Goal: Information Seeking & Learning: Learn about a topic

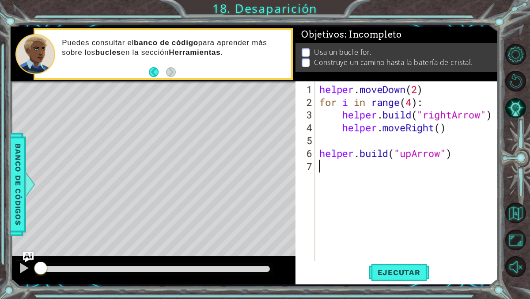
click at [354, 172] on div "helper . moveDown ( 2 ) for i in range ( 4 ) : helper . build ( "rightArrow" ) …" at bounding box center [409, 185] width 183 height 205
type textarea "h"
click at [398, 266] on button "Ejecutar" at bounding box center [399, 272] width 61 height 20
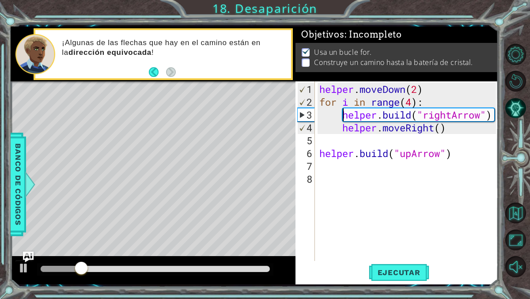
click at [343, 113] on div "helper . moveDown ( 2 ) for i in range ( 4 ) : helper . build ( "rightArrow" ) …" at bounding box center [409, 185] width 183 height 205
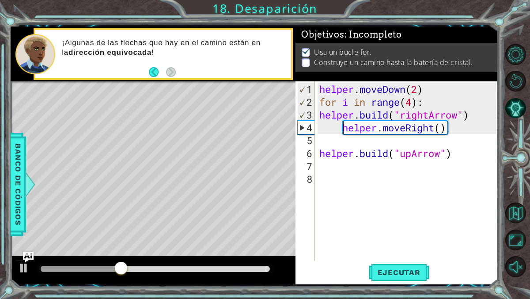
click at [340, 124] on div "helper . moveDown ( 2 ) for i in range ( 4 ) : helper . build ( "rightArrow" ) …" at bounding box center [409, 185] width 183 height 205
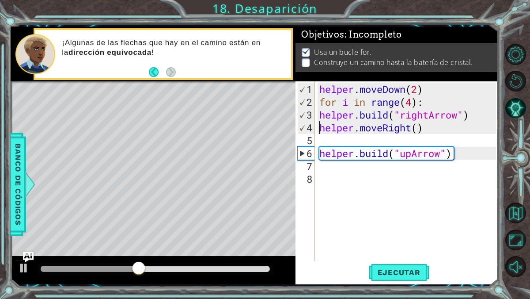
click at [319, 150] on div "helper . moveDown ( 2 ) for i in range ( 4 ) : helper . build ( "rightArrow" ) …" at bounding box center [409, 185] width 183 height 205
type textarea "[DOMAIN_NAME]("upArrow")"
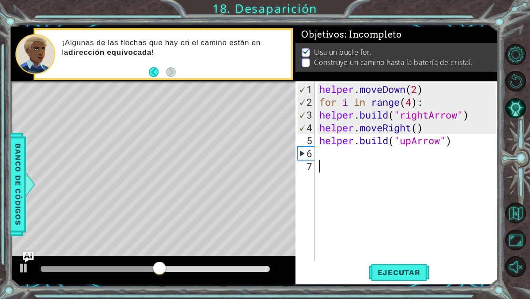
click at [333, 164] on div "helper . moveDown ( 2 ) for i in range ( 4 ) : helper . build ( "rightArrow" ) …" at bounding box center [409, 185] width 183 height 205
click at [383, 273] on span "Ejecutar" at bounding box center [399, 272] width 61 height 9
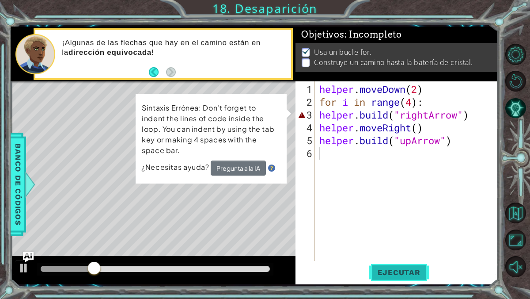
click at [392, 273] on span "Ejecutar" at bounding box center [399, 272] width 61 height 9
click at [315, 114] on div "1 2 3 4 5 6" at bounding box center [306, 170] width 18 height 179
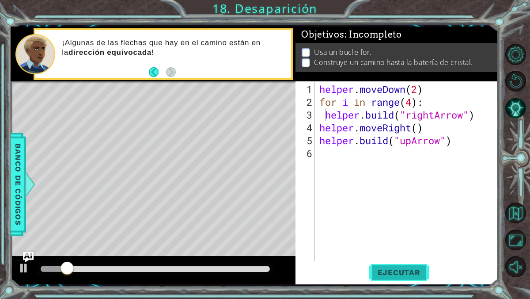
click at [383, 269] on span "Ejecutar" at bounding box center [399, 272] width 61 height 9
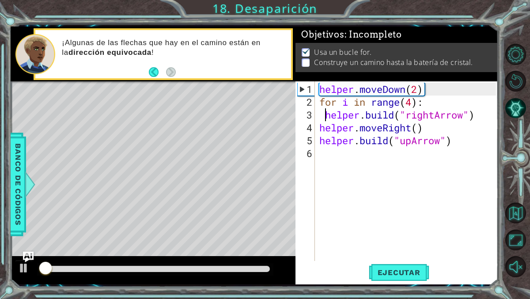
click at [320, 130] on div "helper . moveDown ( 2 ) for i in range ( 4 ) : helper . build ( "rightArrow" ) …" at bounding box center [409, 185] width 183 height 205
type textarea "helper.moveRight()"
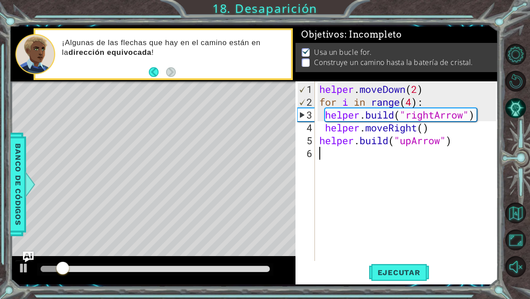
click at [399, 246] on div "helper . moveDown ( 2 ) for i in range ( 4 ) : helper . build ( "rightArrow" ) …" at bounding box center [409, 185] width 183 height 205
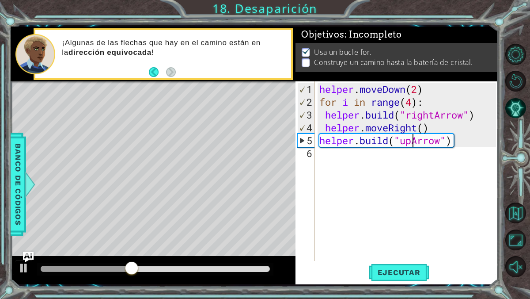
click at [411, 137] on div "helper . moveDown ( 2 ) for i in range ( 4 ) : helper . build ( "rightArrow" ) …" at bounding box center [409, 185] width 183 height 205
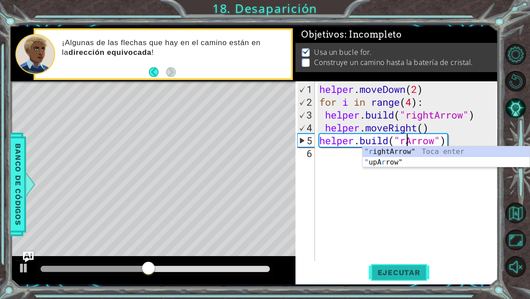
scroll to position [0, 4]
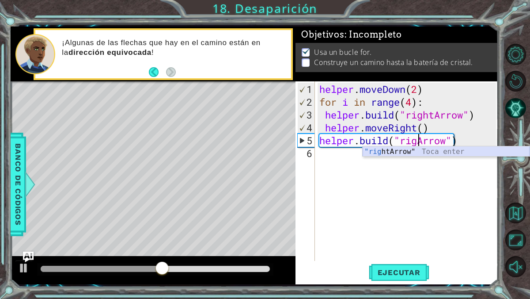
click at [444, 152] on div ""rig htArrow" Toca enter" at bounding box center [446, 162] width 167 height 32
type textarea "[DOMAIN_NAME]("rightArrow")"
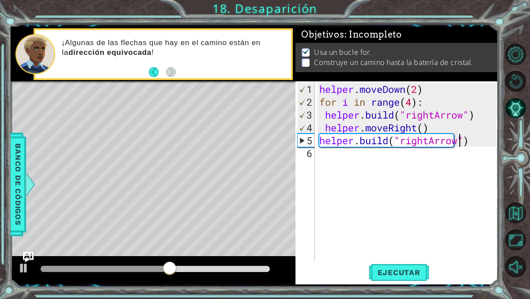
click at [436, 157] on div "helper . moveDown ( 2 ) for i in range ( 4 ) : helper . build ( "rightArrow" ) …" at bounding box center [409, 185] width 183 height 205
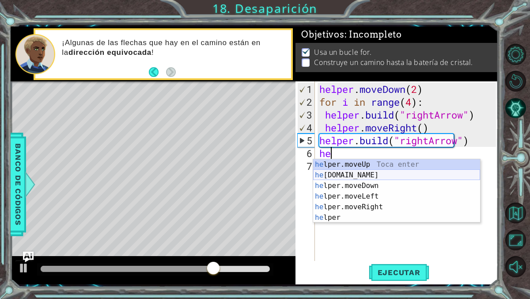
click at [376, 173] on div "he lper.moveUp Toca enter he lper.build Toca enter he lper.moveDown Toca enter …" at bounding box center [396, 201] width 167 height 85
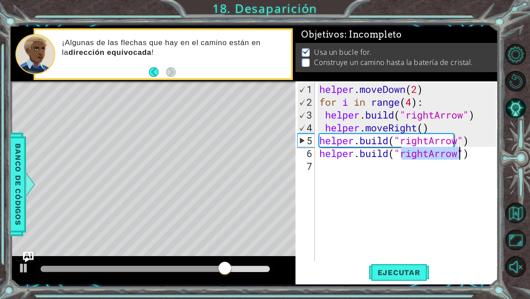
click at [427, 154] on div "helper . moveDown ( 2 ) for i in range ( 4 ) : helper . build ( "rightArrow" ) …" at bounding box center [409, 185] width 183 height 205
click at [431, 154] on div "helper . moveDown ( 2 ) for i in range ( 4 ) : helper . build ( "rightArrow" ) …" at bounding box center [409, 185] width 183 height 205
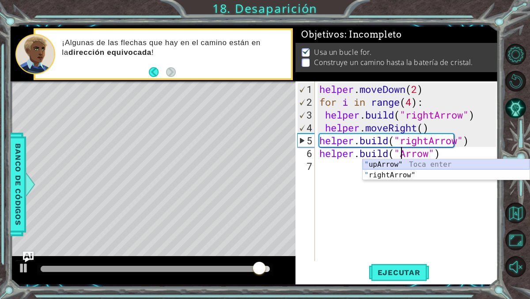
click at [417, 163] on div "" upArrow" Toca enter " rightArrow" Toca enter" at bounding box center [446, 180] width 167 height 42
type textarea "[DOMAIN_NAME]("upArrow")"
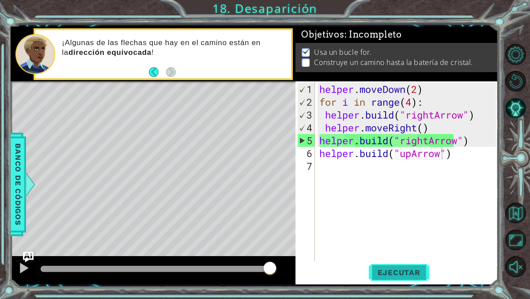
click at [394, 275] on span "Ejecutar" at bounding box center [399, 272] width 61 height 9
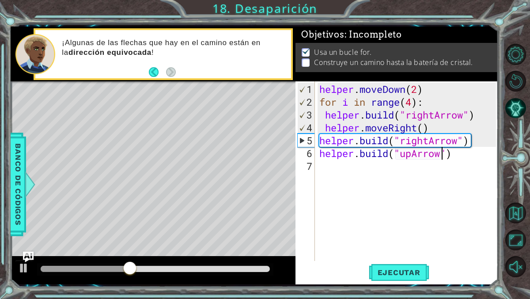
click at [371, 167] on div "helper . moveDown ( 2 ) for i in range ( 4 ) : helper . build ( "rightArrow" ) …" at bounding box center [409, 185] width 183 height 205
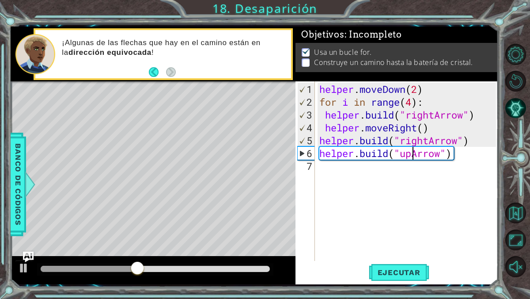
click at [411, 155] on div "helper . moveDown ( 2 ) for i in range ( 4 ) : helper . build ( "rightArrow" ) …" at bounding box center [409, 185] width 183 height 205
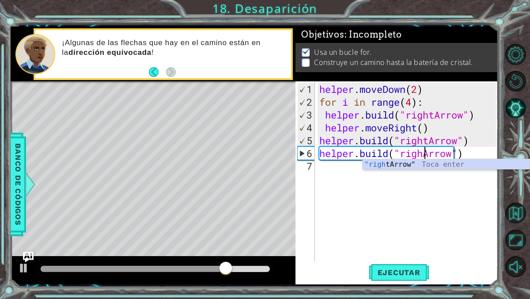
type textarea "[DOMAIN_NAME]("rightArrow")"
click at [361, 164] on div "helper . moveDown ( 2 ) for i in range ( 4 ) : helper . build ( "rightArrow" ) …" at bounding box center [409, 185] width 183 height 205
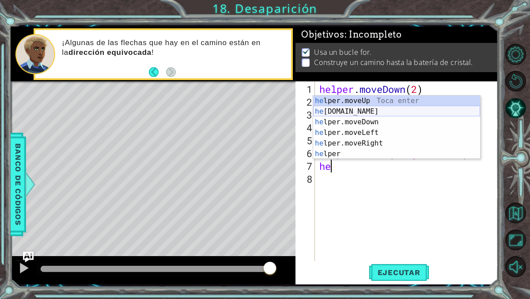
click at [368, 108] on div "he lper.moveUp Toca enter he lper.build Toca enter he lper.moveDown Toca enter …" at bounding box center [396, 137] width 167 height 85
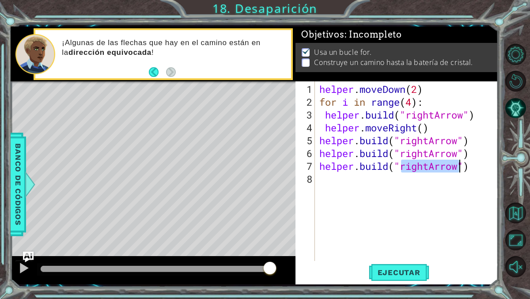
click at [431, 170] on div "helper . moveDown ( 2 ) for i in range ( 4 ) : helper . build ( "rightArrow" ) …" at bounding box center [409, 185] width 183 height 205
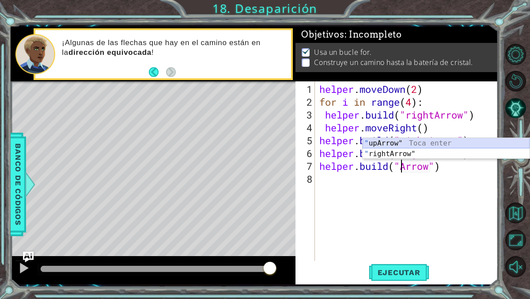
click at [404, 144] on div "" upArrow" Toca enter " rightArrow" Toca enter" at bounding box center [446, 159] width 167 height 42
type textarea "[DOMAIN_NAME]("upArrow")"
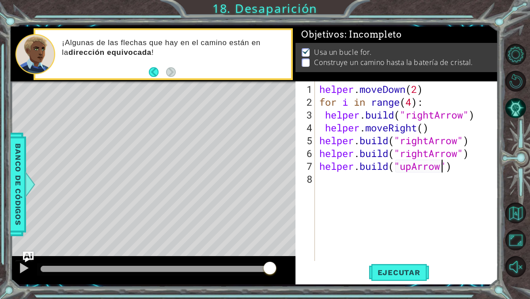
click at [368, 191] on div "helper . moveDown ( 2 ) for i in range ( 4 ) : helper . build ( "rightArrow" ) …" at bounding box center [409, 185] width 183 height 205
click at [391, 270] on span "Ejecutar" at bounding box center [399, 272] width 61 height 9
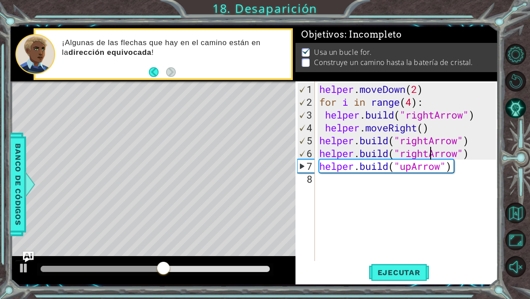
click at [431, 155] on div "helper . moveDown ( 2 ) for i in range ( 4 ) : helper . build ( "rightArrow" ) …" at bounding box center [409, 185] width 183 height 205
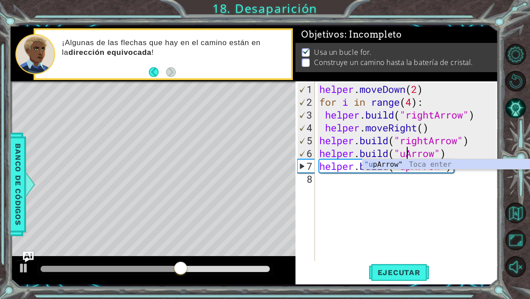
scroll to position [0, 4]
type textarea "[DOMAIN_NAME]("upArrow")"
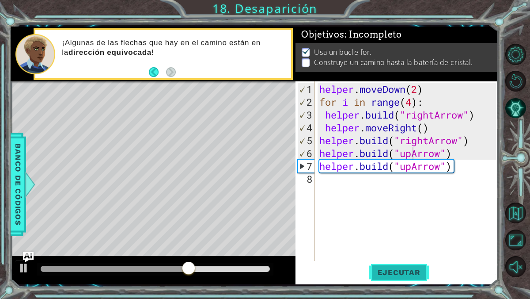
click at [387, 276] on span "Ejecutar" at bounding box center [399, 272] width 61 height 9
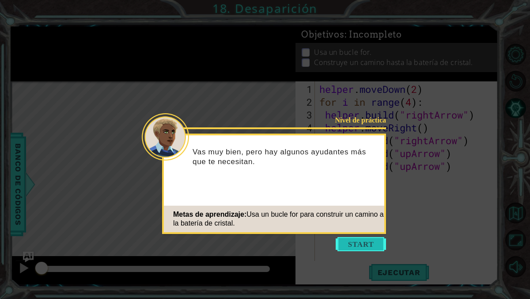
click at [366, 247] on button "Start" at bounding box center [361, 244] width 50 height 14
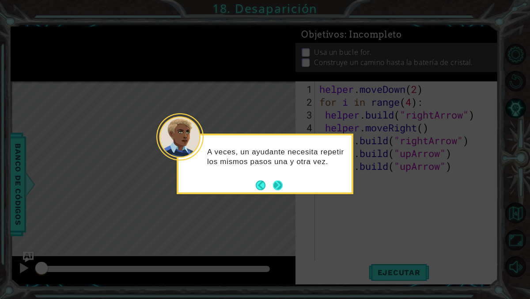
click at [281, 184] on button "Next" at bounding box center [278, 185] width 10 height 10
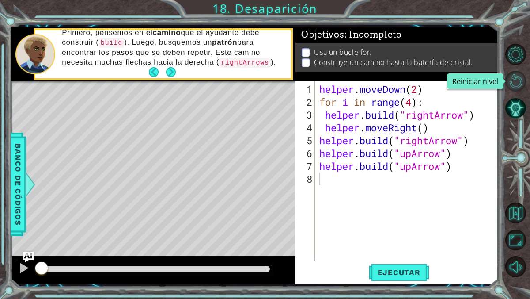
click at [522, 88] on button "Reiniciar nivel" at bounding box center [515, 81] width 21 height 21
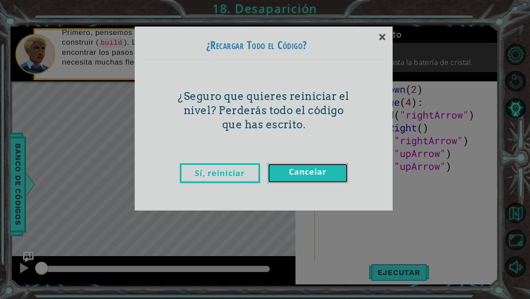
click at [280, 170] on link "Cancelar" at bounding box center [308, 173] width 80 height 20
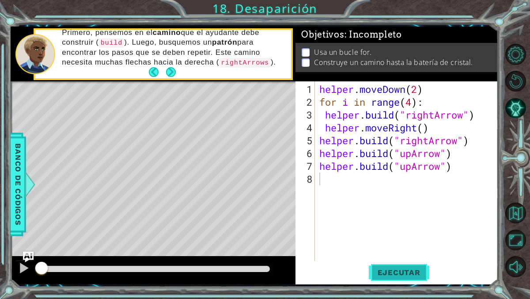
click at [399, 275] on span "Ejecutar" at bounding box center [399, 272] width 61 height 9
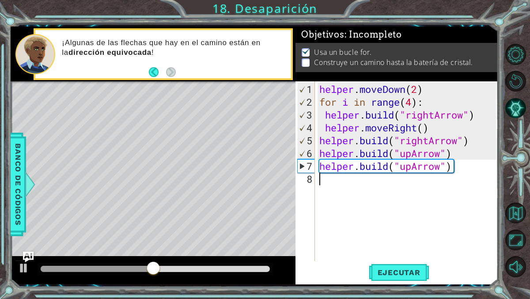
click at [429, 141] on div "helper . moveDown ( 2 ) for i in range ( 4 ) : helper . build ( "rightArrow" ) …" at bounding box center [409, 185] width 183 height 205
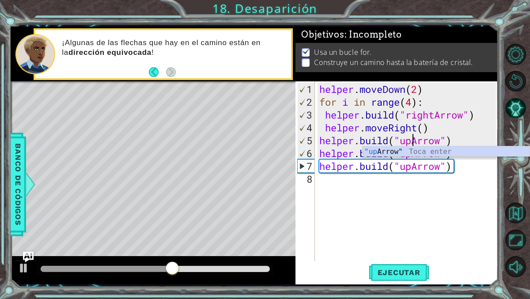
scroll to position [0, 4]
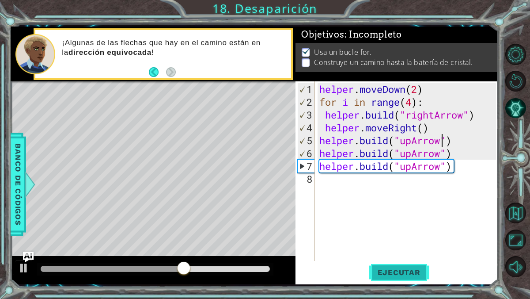
type textarea "[DOMAIN_NAME]("upArrow")"
click at [398, 264] on button "Ejecutar" at bounding box center [399, 272] width 61 height 20
click at [452, 155] on div "helper . moveDown ( 2 ) for i in range ( 4 ) : helper . build ( "rightArrow" ) …" at bounding box center [409, 185] width 183 height 205
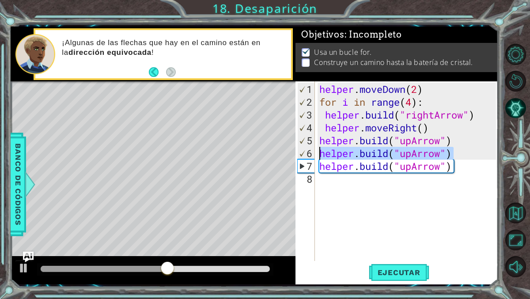
drag, startPoint x: 458, startPoint y: 155, endPoint x: 318, endPoint y: 155, distance: 140.1
click at [318, 156] on div "helper . moveDown ( 2 ) for i in range ( 4 ) : helper . build ( "rightArrow" ) …" at bounding box center [409, 185] width 183 height 205
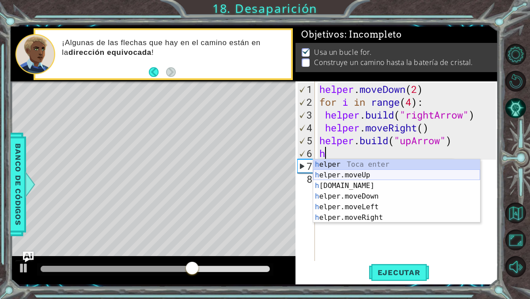
click at [342, 173] on div "h elper Toca enter h elper.moveUp Toca enter h [DOMAIN_NAME] Toca enter h elper…" at bounding box center [396, 201] width 167 height 85
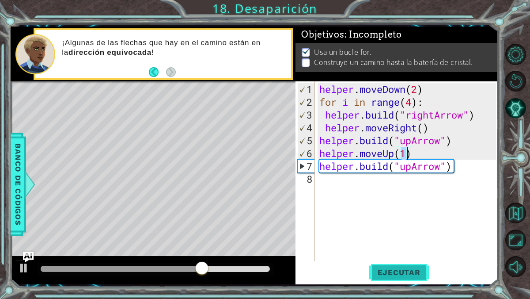
type textarea "helper.moveUp(1)"
click at [396, 272] on span "Ejecutar" at bounding box center [399, 272] width 61 height 9
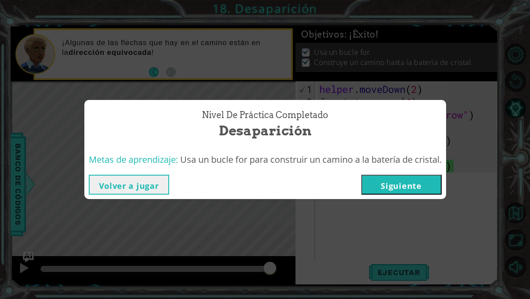
click at [402, 182] on button "Siguiente" at bounding box center [401, 185] width 80 height 20
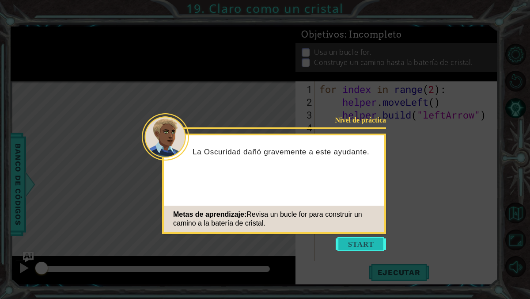
click at [361, 250] on button "Start" at bounding box center [361, 244] width 50 height 14
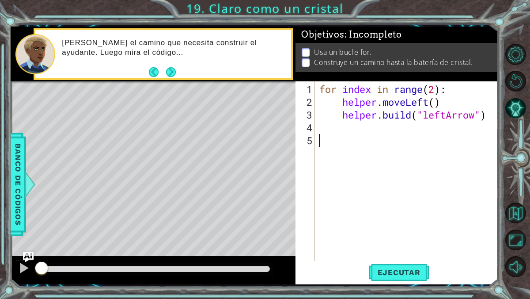
click at [340, 127] on div "for index in range ( 2 ) : helper . moveLeft ( ) helper . build ( "leftArrow" )" at bounding box center [409, 185] width 183 height 205
click at [353, 167] on div "for index in range ( 2 ) : helper . moveLeft ( ) helper . build ( "leftArrow" )" at bounding box center [409, 185] width 183 height 205
click at [400, 275] on span "Ejecutar" at bounding box center [399, 272] width 61 height 9
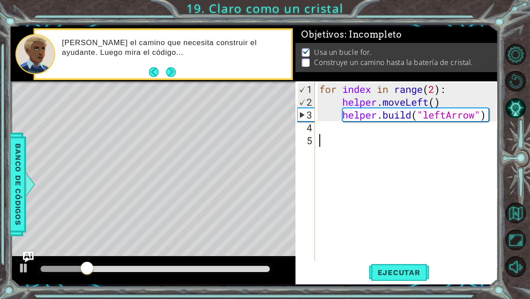
click at [332, 137] on div "for index in range ( 2 ) : helper . moveLeft ( ) helper . build ( "leftArrow" )" at bounding box center [409, 185] width 183 height 205
click at [332, 132] on div "for index in range ( 2 ) : helper . moveLeft ( ) helper . build ( "leftArrow" )" at bounding box center [409, 185] width 183 height 205
click at [341, 135] on div "for index in range ( 2 ) : helper . moveLeft ( ) helper . build ( "leftArrow" )" at bounding box center [409, 185] width 183 height 205
click at [327, 122] on div "for index in range ( 2 ) : helper . moveLeft ( ) helper . build ( "leftArrow" )" at bounding box center [409, 185] width 183 height 205
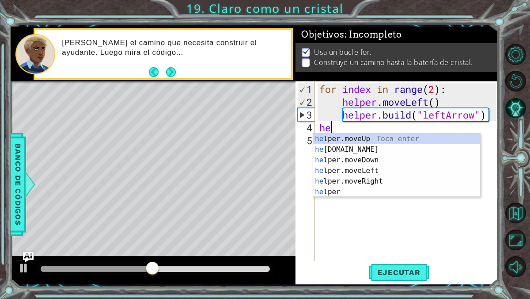
type textarea "h"
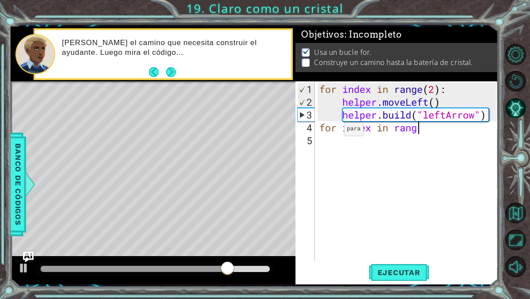
scroll to position [0, 4]
type textarea "for index in range (2)"
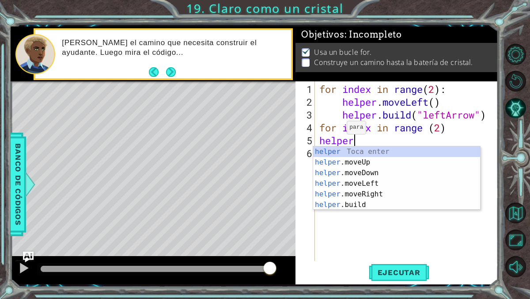
scroll to position [0, 1]
type textarea "helper"
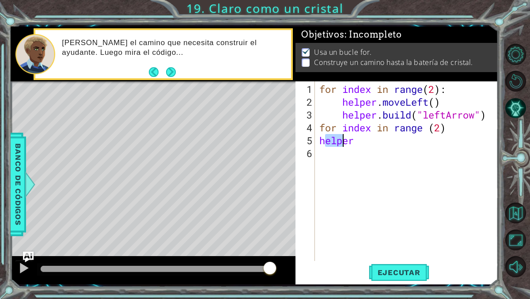
drag, startPoint x: 323, startPoint y: 141, endPoint x: 337, endPoint y: 141, distance: 13.3
click at [337, 141] on div "for index in range ( 2 ) : helper . moveLeft ( ) helper . build ( "leftArrow" )…" at bounding box center [409, 185] width 183 height 205
drag, startPoint x: 321, startPoint y: 140, endPoint x: 371, endPoint y: 140, distance: 49.5
click at [371, 140] on div "for index in range ( 2 ) : helper . moveLeft ( ) helper . build ( "leftArrow" )…" at bounding box center [409, 185] width 183 height 205
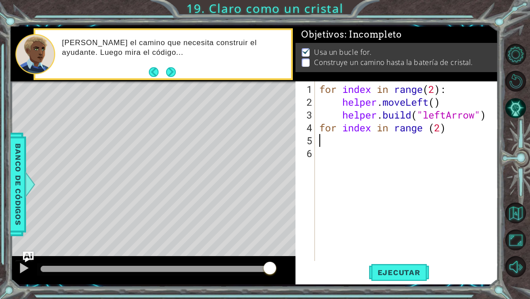
click at [410, 128] on div "for index in range ( 2 ) : helper . moveLeft ( ) helper . build ( "leftArrow" )…" at bounding box center [409, 185] width 183 height 205
type textarea "for index in range (2)"
click at [454, 130] on div "for index in range ( 2 ) : helper . moveLeft ( ) helper . build ( "leftArrow" )…" at bounding box center [409, 185] width 183 height 205
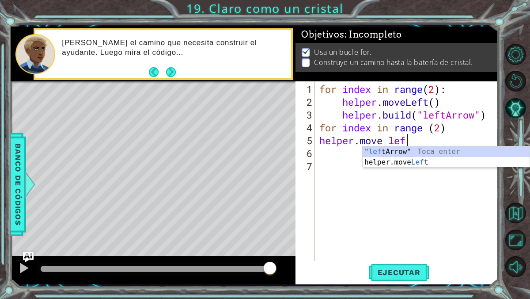
scroll to position [0, 4]
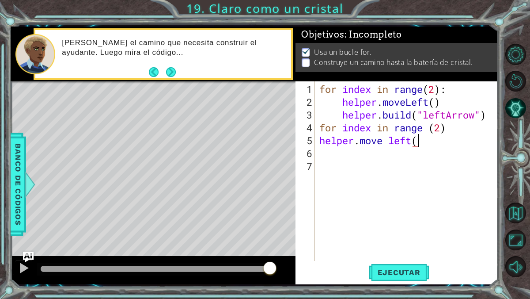
type textarea "helper.move left()"
click at [381, 163] on div "for index in range ( 2 ) : helper . moveLeft ( ) helper . build ( "leftArrow" )…" at bounding box center [409, 185] width 183 height 205
click at [316, 143] on div "1 2 3 4 5 6 7 for index in range ( 2 ) : helper . moveLeft ( ) helper . build (…" at bounding box center [396, 170] width 201 height 179
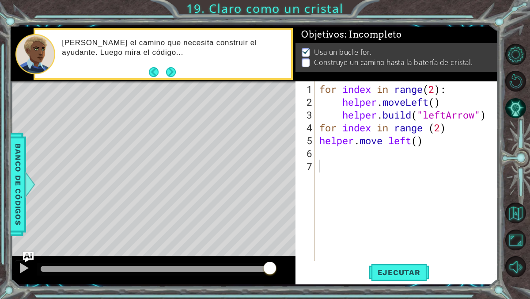
click at [317, 140] on div "1 2 3 4 5 6 7 for index in range ( 2 ) : helper . moveLeft ( ) helper . build (…" at bounding box center [396, 170] width 201 height 179
click at [320, 139] on div "for index in range ( 2 ) : helper . moveLeft ( ) helper . build ( "leftArrow" )…" at bounding box center [409, 185] width 183 height 205
type textarea "helper.move left()"
click at [348, 160] on div "for index in range ( 2 ) : helper . moveLeft ( ) helper . build ( "leftArrow" )…" at bounding box center [409, 185] width 183 height 205
click at [347, 154] on div "for index in range ( 2 ) : helper . moveLeft ( ) helper . build ( "leftArrow" )…" at bounding box center [409, 185] width 183 height 205
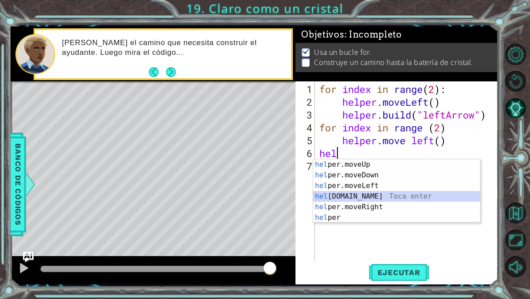
click at [350, 196] on div "hel per.moveUp Toca enter hel per.moveDown Toca enter hel per.moveLeft Toca ent…" at bounding box center [396, 201] width 167 height 85
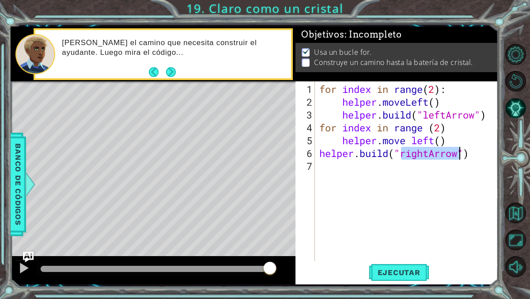
click at [428, 155] on div "for index in range ( 2 ) : helper . moveLeft ( ) helper . build ( "leftArrow" )…" at bounding box center [409, 185] width 183 height 205
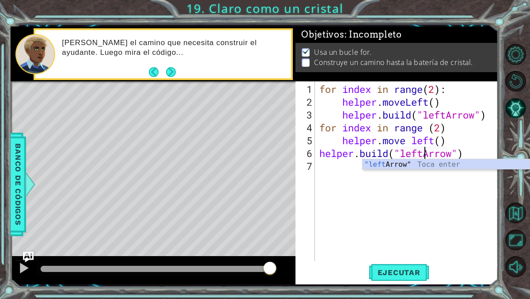
scroll to position [0, 4]
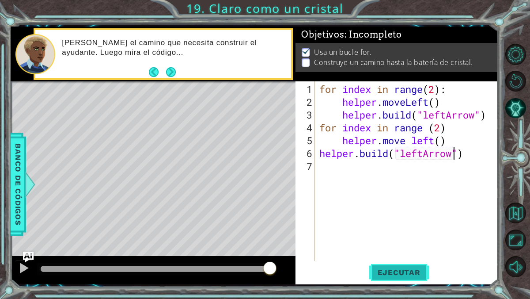
click at [416, 270] on span "Ejecutar" at bounding box center [399, 272] width 61 height 9
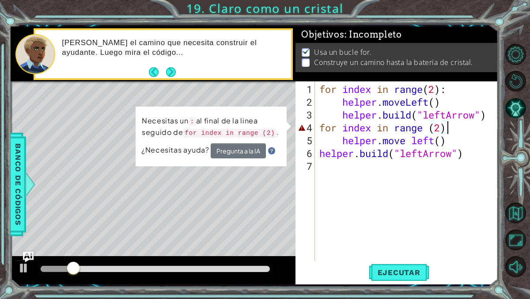
click at [451, 129] on div "for index in range ( 2 ) : helper . moveLeft ( ) helper . build ( "leftArrow" )…" at bounding box center [409, 185] width 183 height 205
type textarea "for index in range (2):"
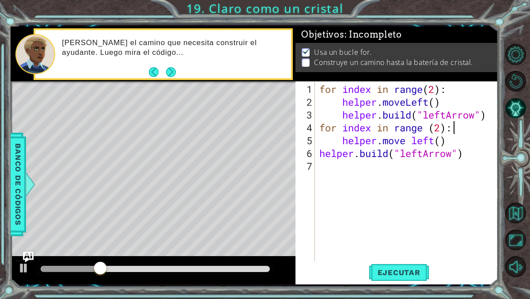
click at [463, 199] on div "for index in range ( 2 ) : helper . moveLeft ( ) helper . build ( "leftArrow" )…" at bounding box center [409, 185] width 183 height 205
click at [320, 153] on div "for index in range ( 2 ) : helper . moveLeft ( ) helper . build ( "leftArrow" )…" at bounding box center [409, 185] width 183 height 205
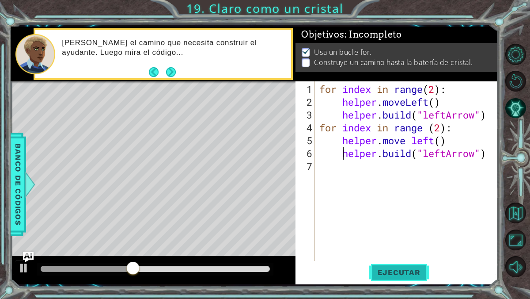
click at [393, 270] on span "Ejecutar" at bounding box center [399, 272] width 61 height 9
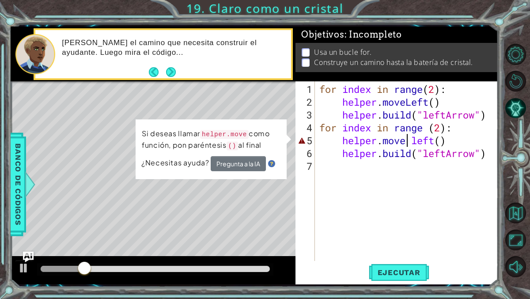
click at [410, 141] on div "for index in range ( 2 ) : helper . moveLeft ( ) helper . build ( "leftArrow" )…" at bounding box center [409, 185] width 183 height 205
click at [416, 142] on div "for index in range ( 2 ) : helper . moveLeft ( ) helper . build ( "leftArrow" )…" at bounding box center [409, 185] width 183 height 205
type textarea "helper.moveleft()"
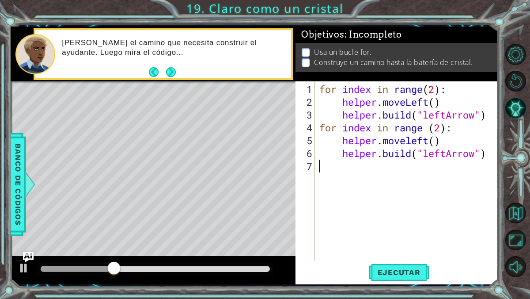
click at [432, 229] on div "for index in range ( 2 ) : helper . moveLeft ( ) helper . build ( "leftArrow" )…" at bounding box center [409, 185] width 183 height 205
click at [414, 265] on button "Ejecutar" at bounding box center [399, 272] width 61 height 20
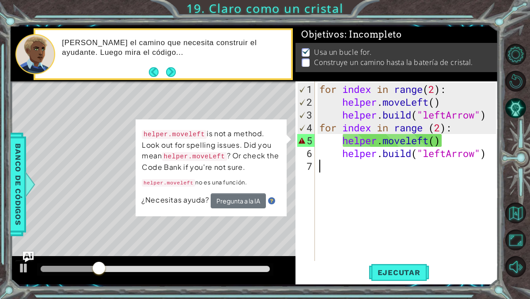
click at [423, 137] on div "for index in range ( 2 ) : helper . moveLeft ( ) helper . build ( "leftArrow" )…" at bounding box center [409, 185] width 183 height 205
click at [413, 141] on div "for index in range ( 2 ) : helper . moveLeft ( ) helper . build ( "leftArrow" )…" at bounding box center [409, 185] width 183 height 205
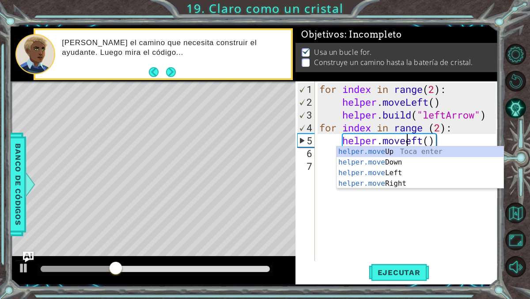
scroll to position [0, 4]
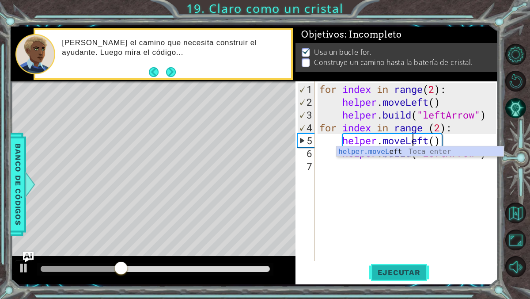
type textarea "helper.moveLeft()"
click at [414, 269] on span "Ejecutar" at bounding box center [399, 272] width 61 height 9
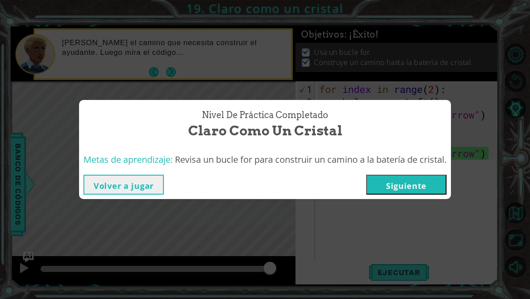
click at [399, 186] on button "Siguiente" at bounding box center [406, 185] width 80 height 20
